Goal: Download file/media

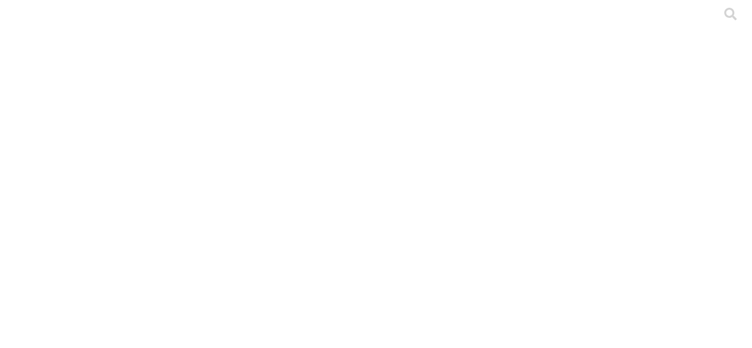
drag, startPoint x: 163, startPoint y: 144, endPoint x: 81, endPoint y: 155, distance: 82.2
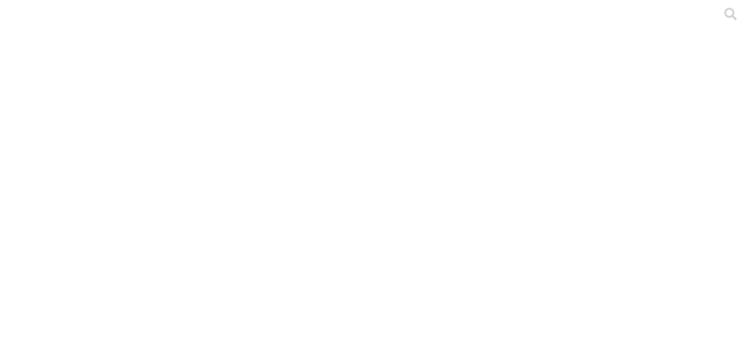
type input "mmm"
